Goal: Information Seeking & Learning: Learn about a topic

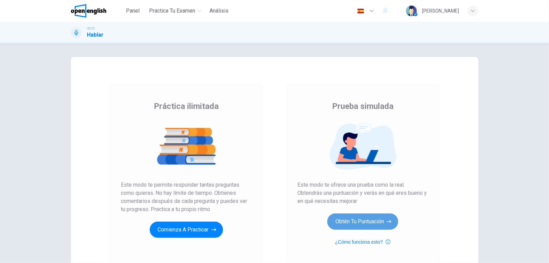
click at [369, 221] on button "Obtén tu puntuación" at bounding box center [362, 222] width 71 height 16
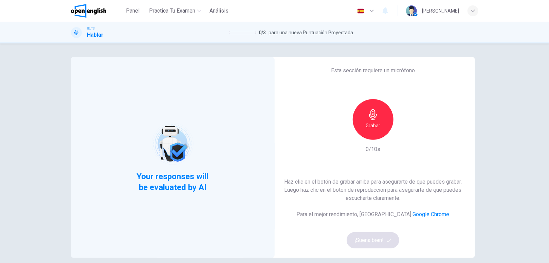
click at [359, 141] on div "Grabar 0/10s" at bounding box center [373, 126] width 73 height 54
click at [362, 137] on div "Grabar" at bounding box center [373, 119] width 41 height 41
click at [402, 139] on div "button" at bounding box center [404, 134] width 11 height 11
click at [402, 136] on icon "button" at bounding box center [404, 134] width 7 height 7
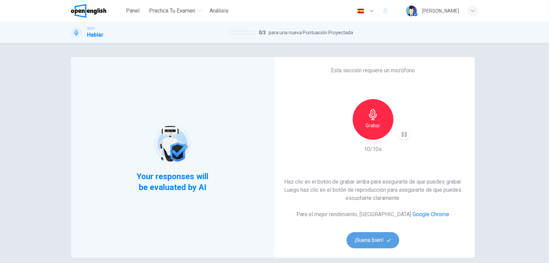
click at [367, 241] on button "¡Suena bien!" at bounding box center [373, 240] width 53 height 16
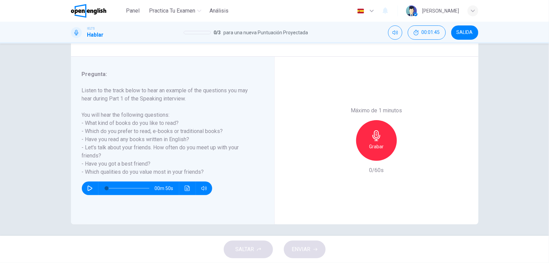
scroll to position [70, 0]
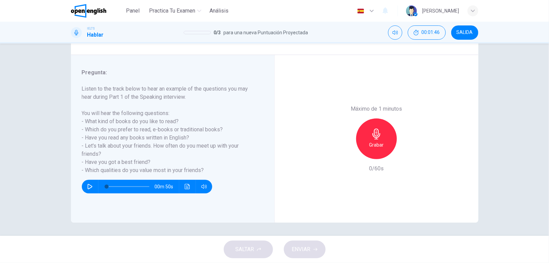
click at [352, 146] on div "Grabar" at bounding box center [376, 139] width 73 height 41
click at [364, 149] on div "Grabar" at bounding box center [376, 139] width 41 height 41
click at [382, 149] on div "Detener" at bounding box center [376, 139] width 41 height 41
click at [309, 248] on span "ENVIAR" at bounding box center [301, 250] width 19 height 10
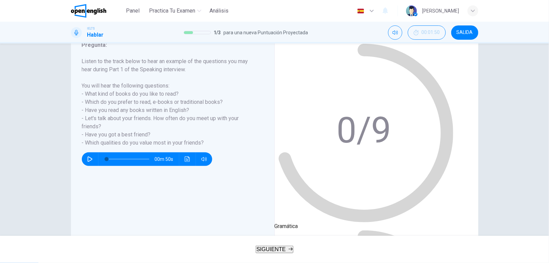
click at [262, 250] on span "SIGUIENTE" at bounding box center [270, 250] width 29 height 6
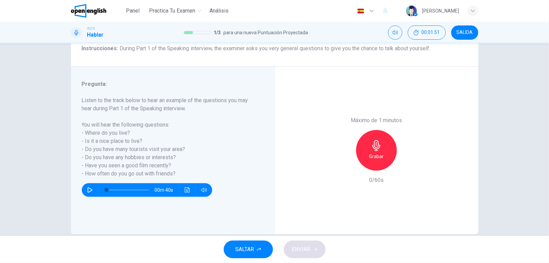
scroll to position [57, 0]
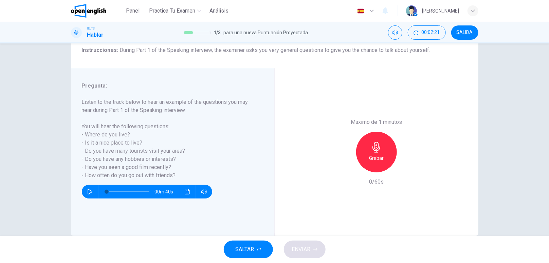
click at [243, 247] on span "SALTAR" at bounding box center [245, 250] width 19 height 10
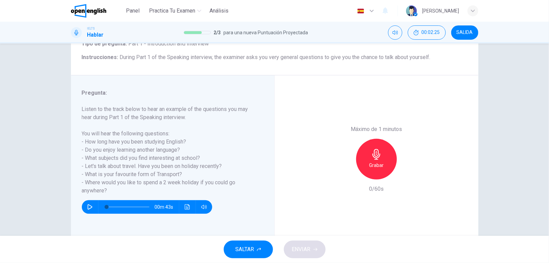
scroll to position [51, 0]
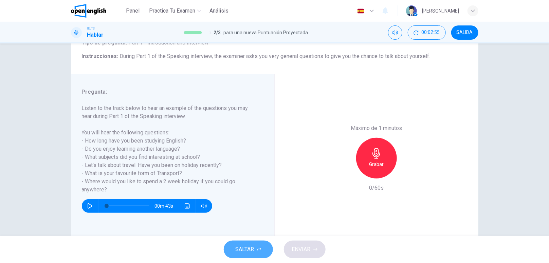
click at [247, 253] on span "SALTAR" at bounding box center [245, 250] width 19 height 10
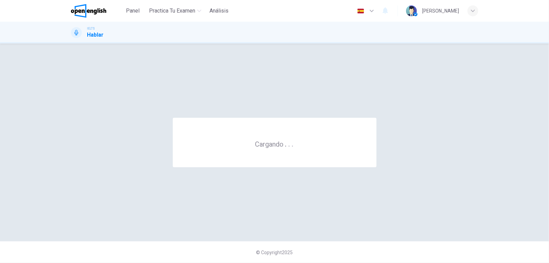
scroll to position [0, 0]
